Goal: Task Accomplishment & Management: Use online tool/utility

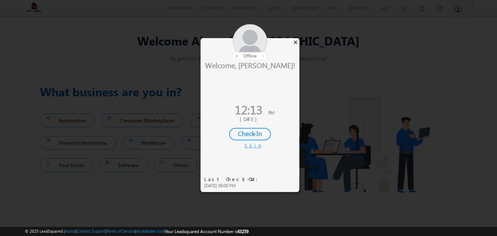
click at [296, 41] on div "×" at bounding box center [295, 42] width 8 height 8
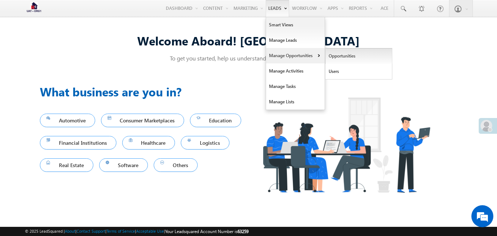
click at [327, 54] on link "Opportunities" at bounding box center [358, 55] width 67 height 15
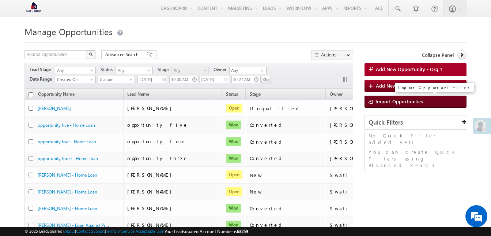
click at [391, 101] on span "Import Opportunities" at bounding box center [400, 101] width 48 height 6
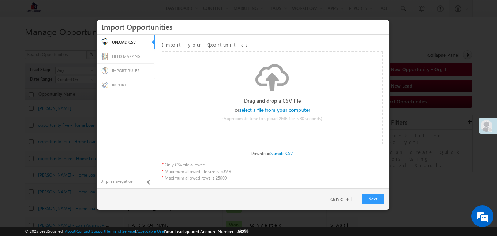
click at [298, 112] on input "file" at bounding box center [274, 109] width 69 height 5
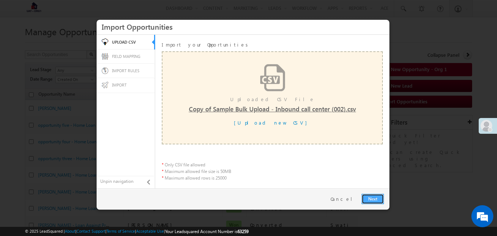
click at [381, 199] on link "Next" at bounding box center [372, 198] width 22 height 10
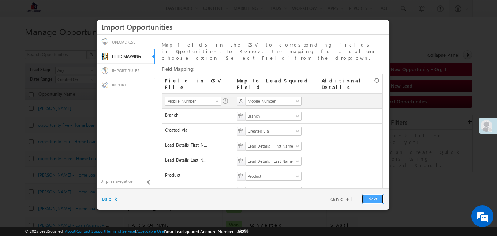
click at [374, 195] on link "Next" at bounding box center [372, 198] width 22 height 10
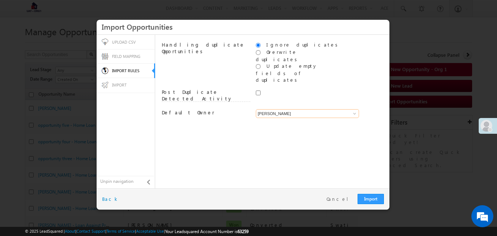
click at [287, 109] on input "[PERSON_NAME]" at bounding box center [307, 113] width 103 height 9
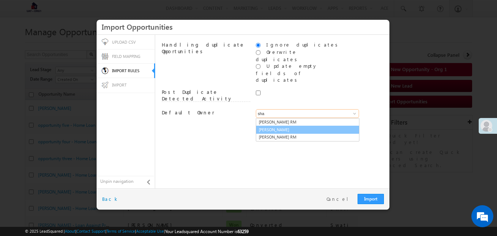
click at [318, 125] on link "[PERSON_NAME]" at bounding box center [308, 129] width 104 height 8
type input "[PERSON_NAME]"
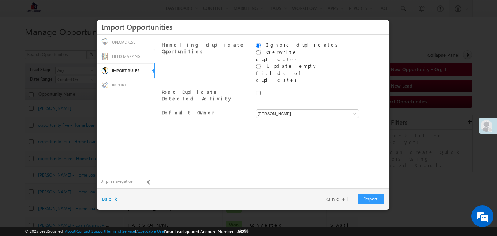
click at [252, 114] on div "Handling duplicate Opportunities Ignore duplicates Overwrite duplicates Update …" at bounding box center [272, 111] width 228 height 147
click at [374, 193] on div "Import Restart Cancel Back" at bounding box center [243, 198] width 293 height 21
click at [371, 195] on link "Import" at bounding box center [370, 198] width 26 height 10
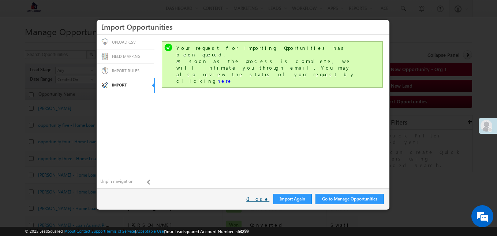
click at [263, 197] on link "Close" at bounding box center [257, 198] width 23 height 7
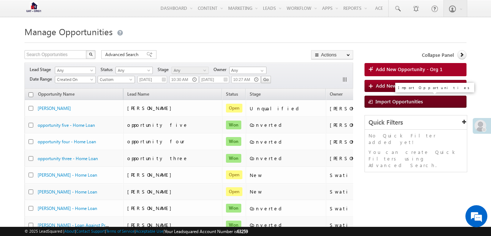
click at [387, 101] on span "Import Opportunities" at bounding box center [400, 101] width 48 height 6
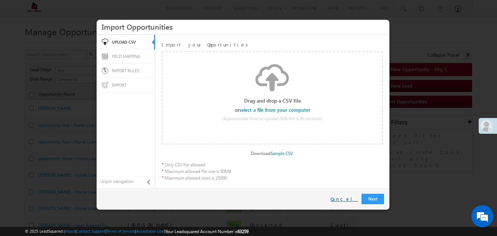
click at [355, 198] on link "Cancel" at bounding box center [343, 198] width 27 height 7
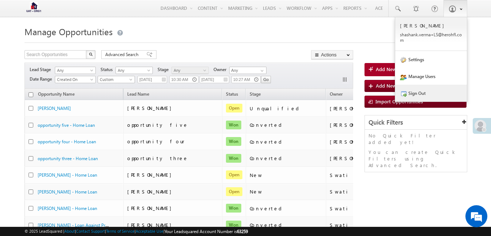
click at [410, 93] on link "Sign Out" at bounding box center [431, 92] width 72 height 17
